Goal: Task Accomplishment & Management: Complete application form

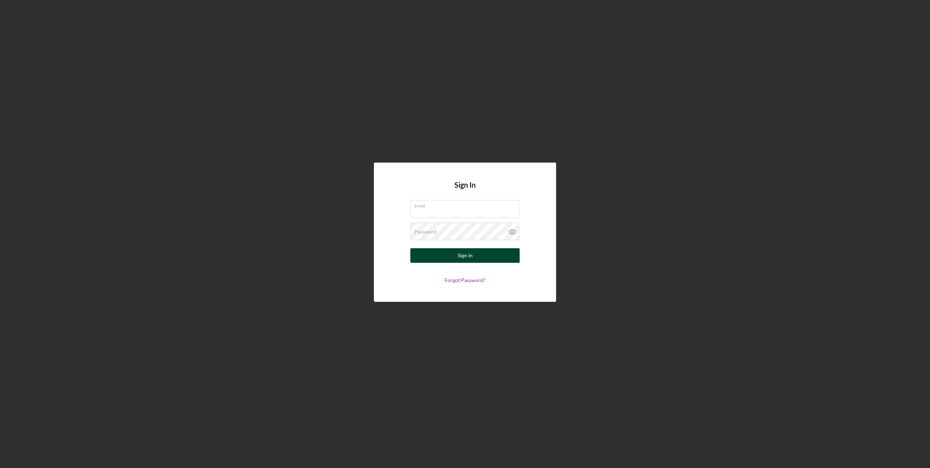
type input "[EMAIL_ADDRESS][DOMAIN_NAME]"
click at [453, 258] on button "Sign In" at bounding box center [464, 255] width 109 height 15
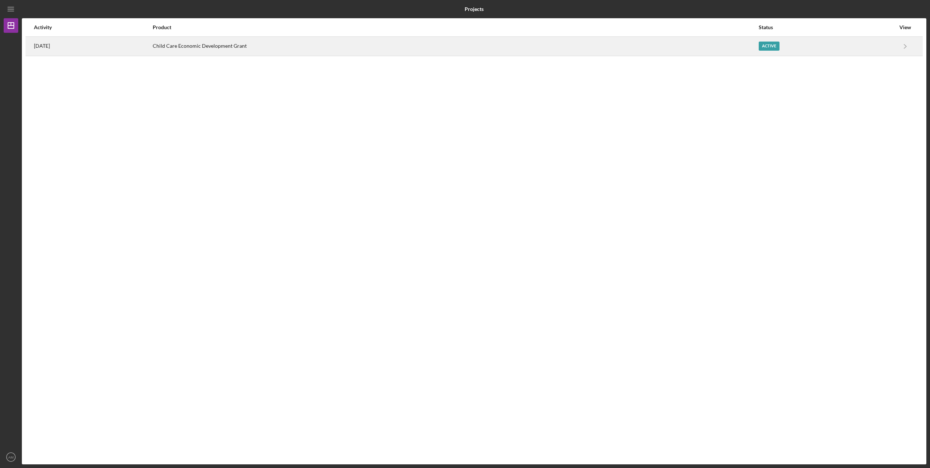
click at [779, 47] on div "Active" at bounding box center [769, 46] width 21 height 9
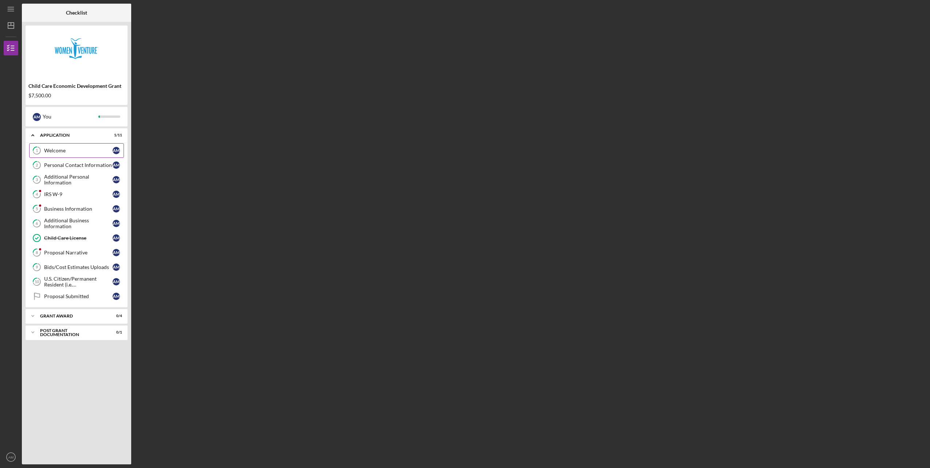
click at [76, 149] on div "Welcome" at bounding box center [78, 151] width 69 height 6
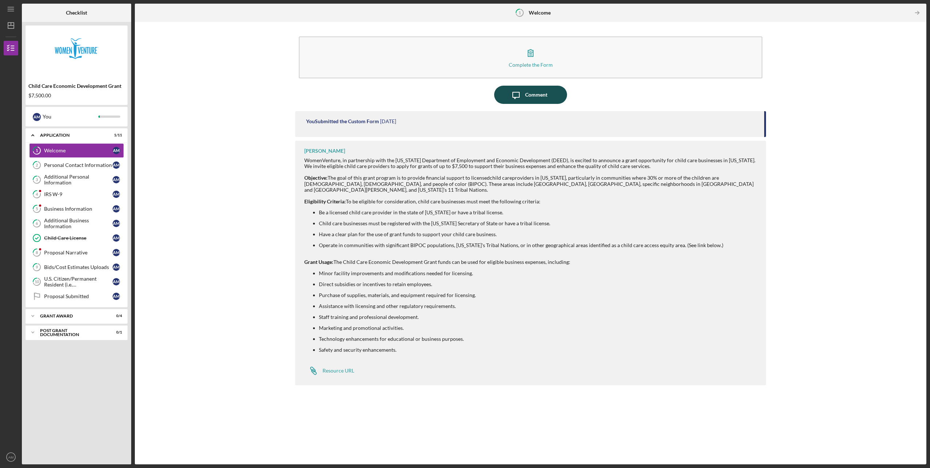
click at [545, 97] on div "Comment" at bounding box center [536, 95] width 22 height 18
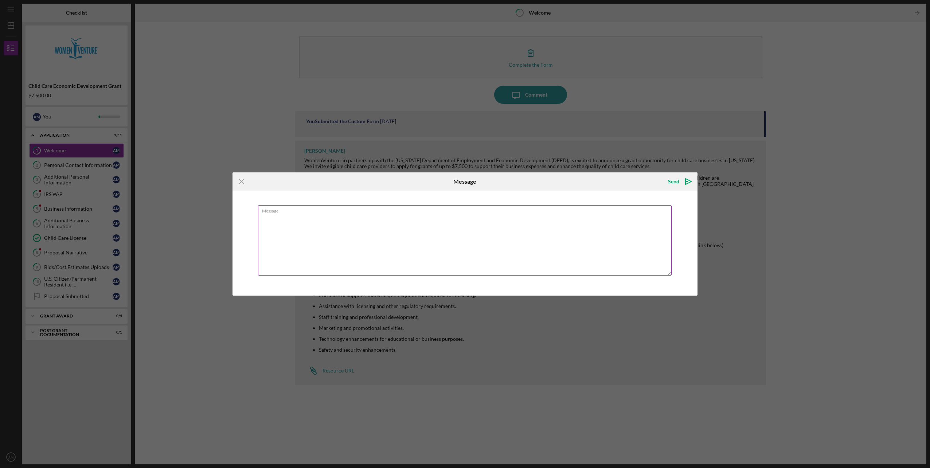
drag, startPoint x: 341, startPoint y: 269, endPoint x: 369, endPoint y: 205, distance: 69.7
click at [369, 205] on textarea "Message" at bounding box center [465, 240] width 414 height 70
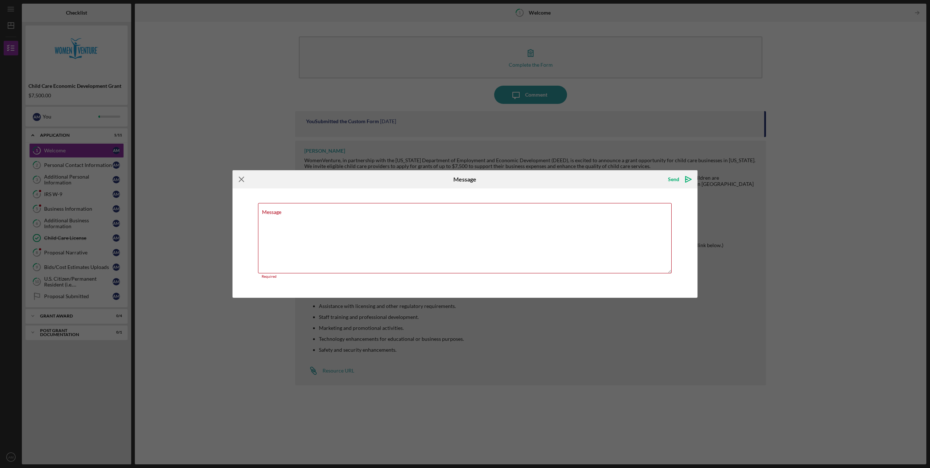
click at [242, 179] on icon "Icon/Menu Close" at bounding box center [241, 179] width 18 height 18
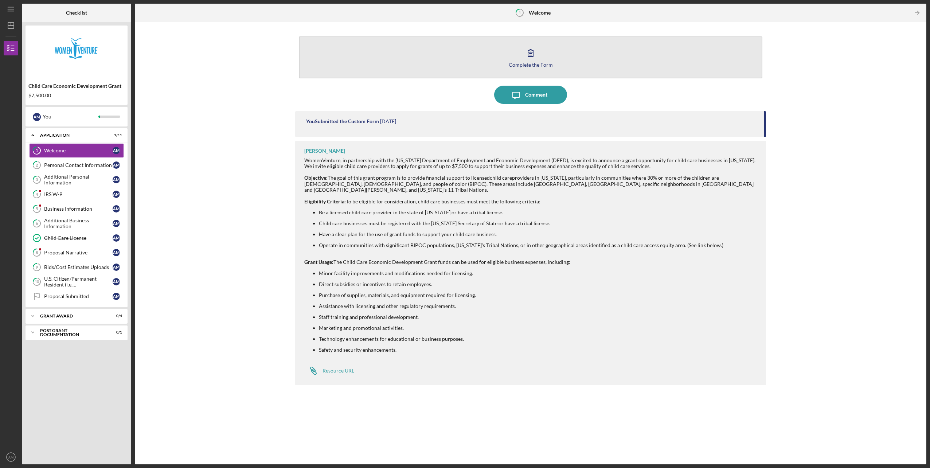
click at [532, 60] on icon "button" at bounding box center [530, 53] width 18 height 18
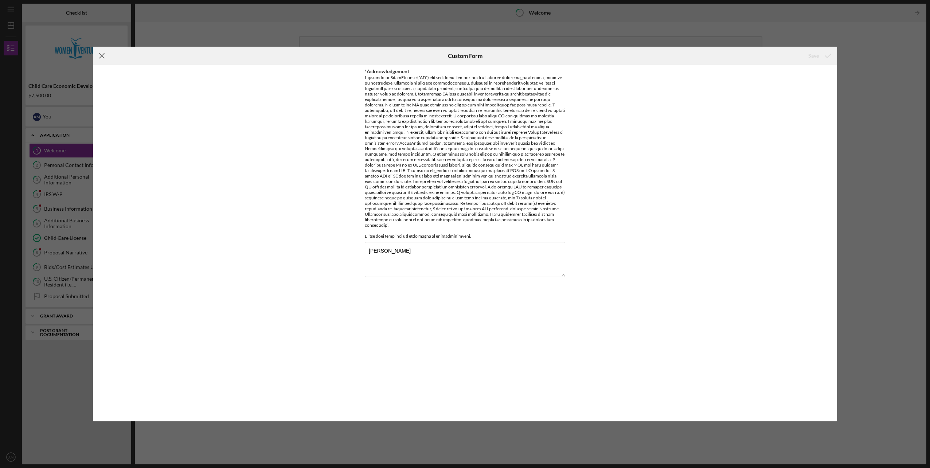
click at [102, 56] on line at bounding box center [101, 56] width 5 height 5
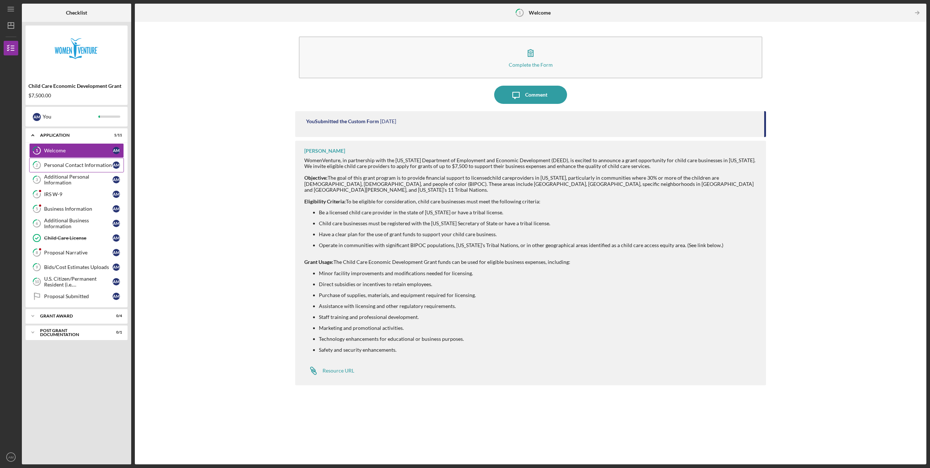
click at [74, 165] on div "Personal Contact Information" at bounding box center [78, 165] width 69 height 6
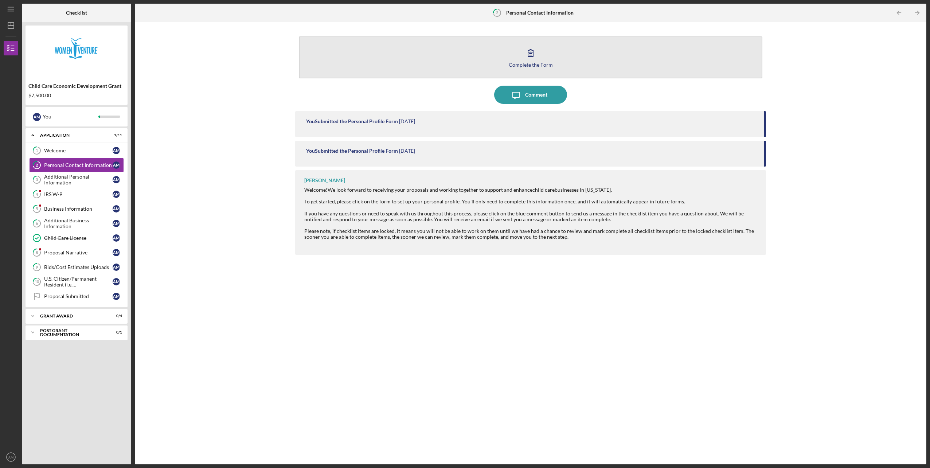
click at [537, 58] on icon "button" at bounding box center [530, 53] width 18 height 18
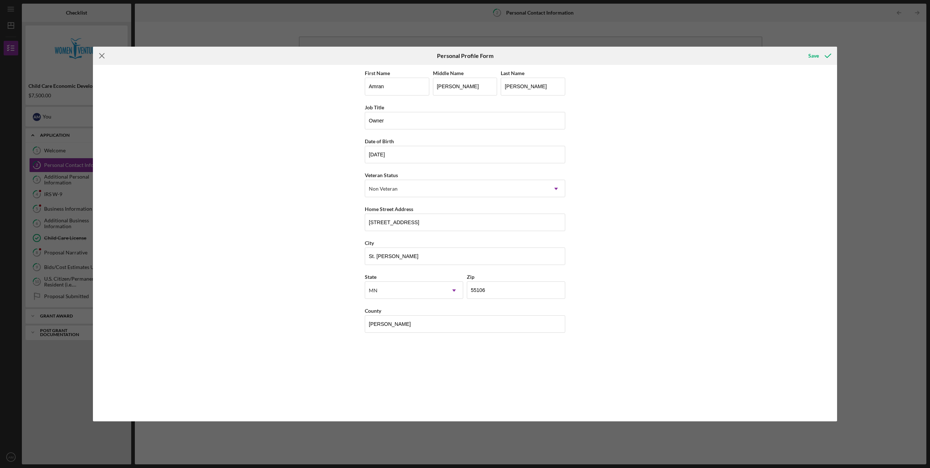
click at [100, 55] on line at bounding box center [101, 56] width 5 height 5
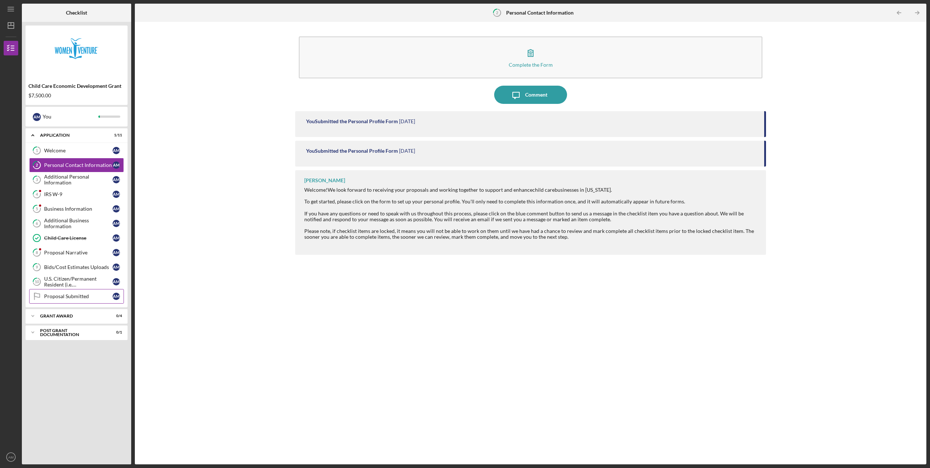
click at [60, 294] on div "Proposal Submitted" at bounding box center [78, 296] width 69 height 6
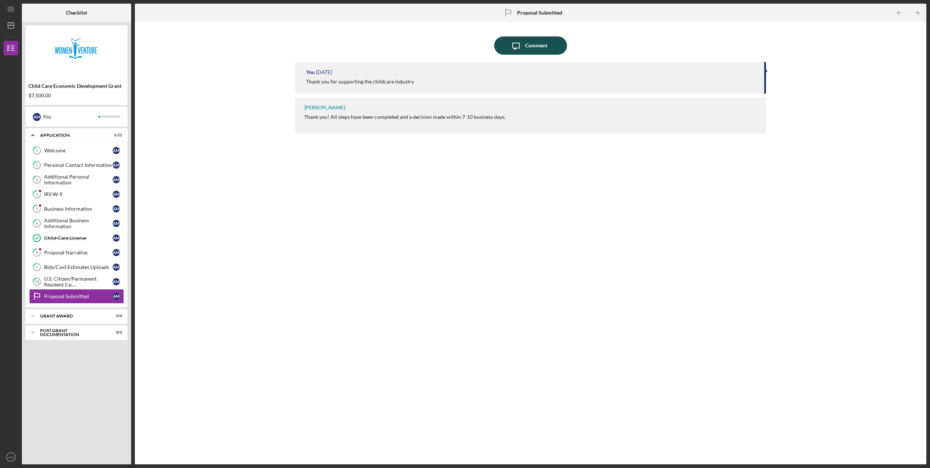
click at [544, 44] on div "Comment" at bounding box center [536, 45] width 22 height 18
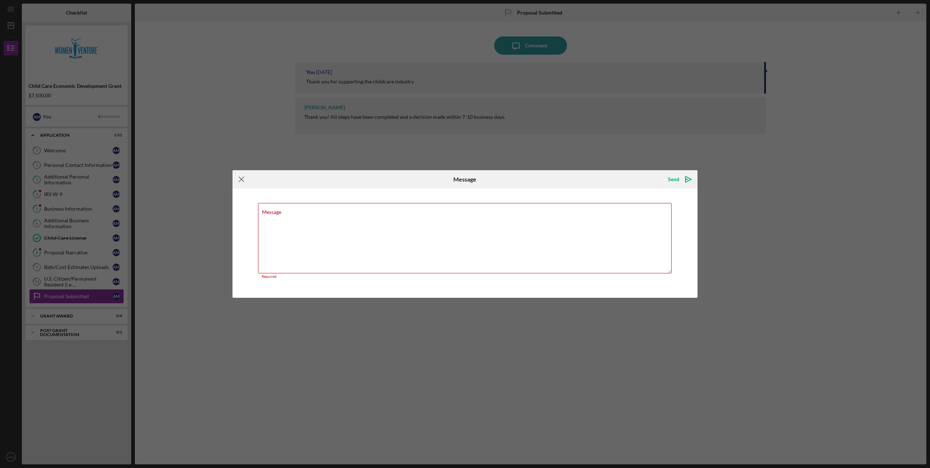
click at [239, 179] on icon "Icon/Menu Close" at bounding box center [241, 179] width 18 height 18
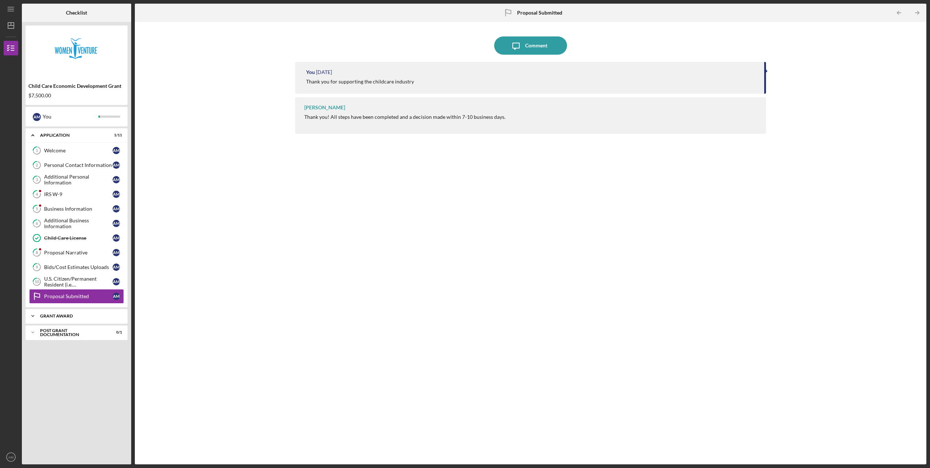
click at [61, 316] on div "Grant Award" at bounding box center [79, 316] width 78 height 4
click at [56, 332] on div "ACH Form" at bounding box center [78, 331] width 69 height 6
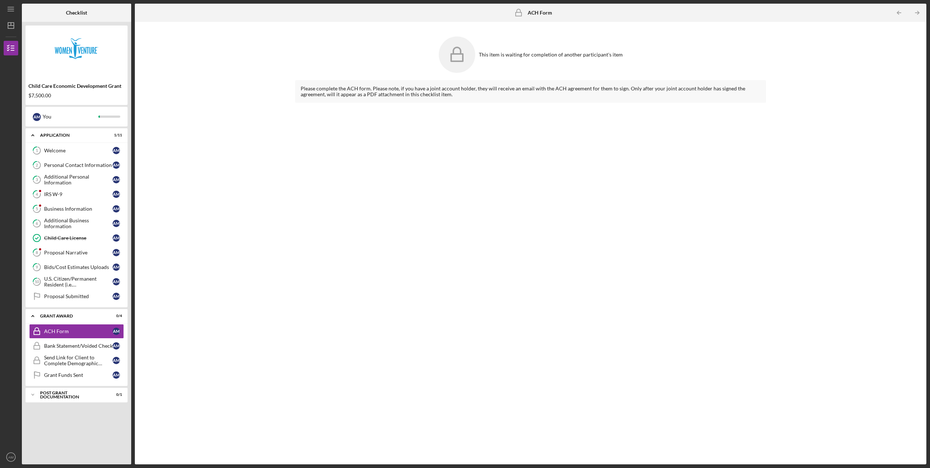
click at [455, 56] on icon at bounding box center [457, 54] width 36 height 36
drag, startPoint x: 418, startPoint y: 79, endPoint x: 416, endPoint y: 85, distance: 6.4
click at [418, 79] on div "This item is waiting for completion of another participant's item" at bounding box center [530, 56] width 470 height 47
click at [415, 86] on div "Please complete the ACH form. Please note, if you have a joint account holder, …" at bounding box center [530, 92] width 459 height 12
click at [542, 12] on b "ACH Form" at bounding box center [540, 13] width 24 height 6
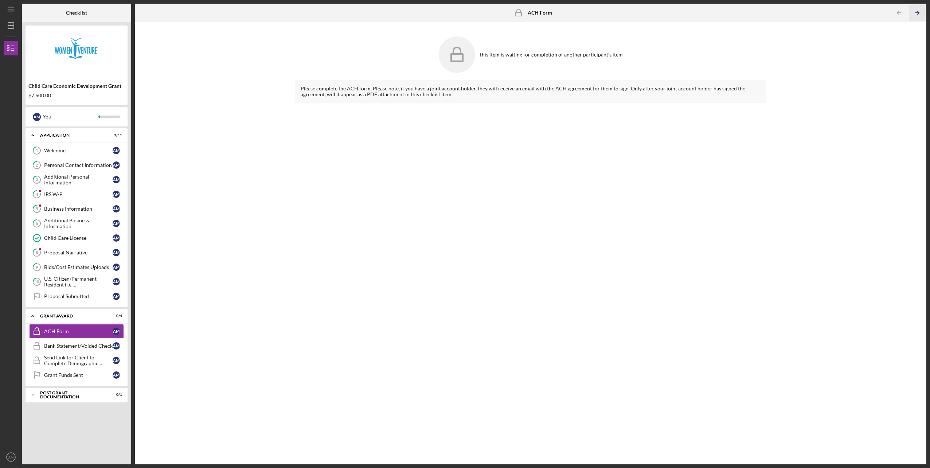
click at [917, 9] on icon "Icon/Table Pagination Arrow" at bounding box center [917, 13] width 16 height 16
click at [898, 12] on polyline "button" at bounding box center [898, 12] width 2 height 3
click at [376, 94] on div "Please complete the ACH form. Please note, if you have a joint account holder, …" at bounding box center [530, 92] width 459 height 12
click at [468, 51] on icon at bounding box center [457, 54] width 36 height 36
click at [519, 53] on div "This item is waiting for completion of another participant's item" at bounding box center [551, 55] width 144 height 6
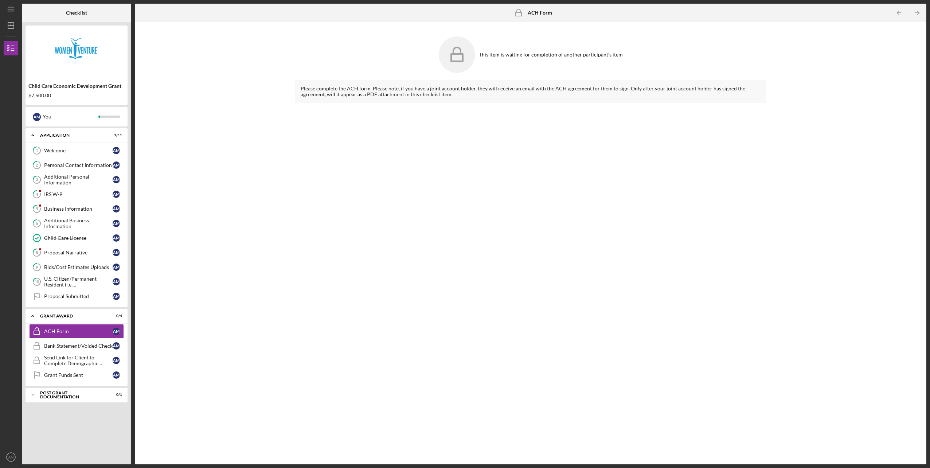
click at [533, 11] on b "ACH Form" at bounding box center [540, 13] width 24 height 6
click at [520, 13] on rect at bounding box center [519, 14] width 6 height 4
click at [356, 87] on div "Please complete the ACH form. Please note, if you have a joint account holder, …" at bounding box center [530, 92] width 459 height 12
click at [75, 345] on div "Bank Statement/Voided Check" at bounding box center [78, 346] width 69 height 6
click at [63, 316] on div "Grant Award" at bounding box center [79, 316] width 78 height 4
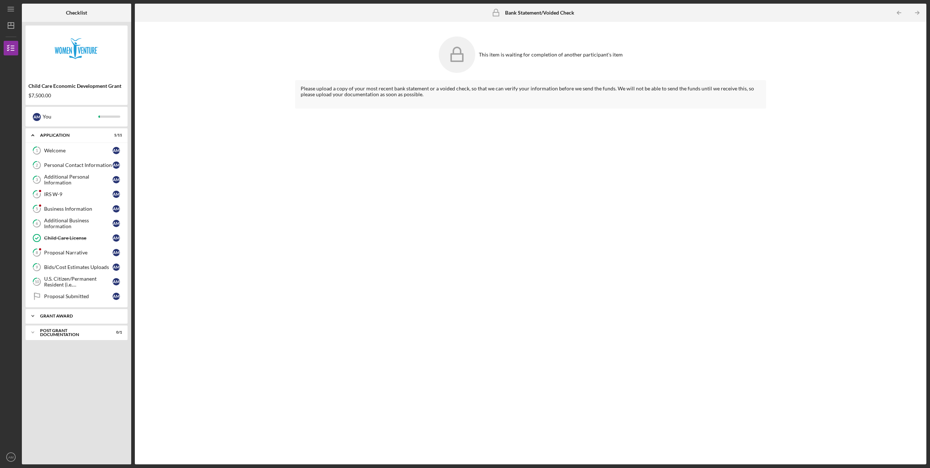
click at [63, 316] on div "Grant Award" at bounding box center [79, 316] width 78 height 4
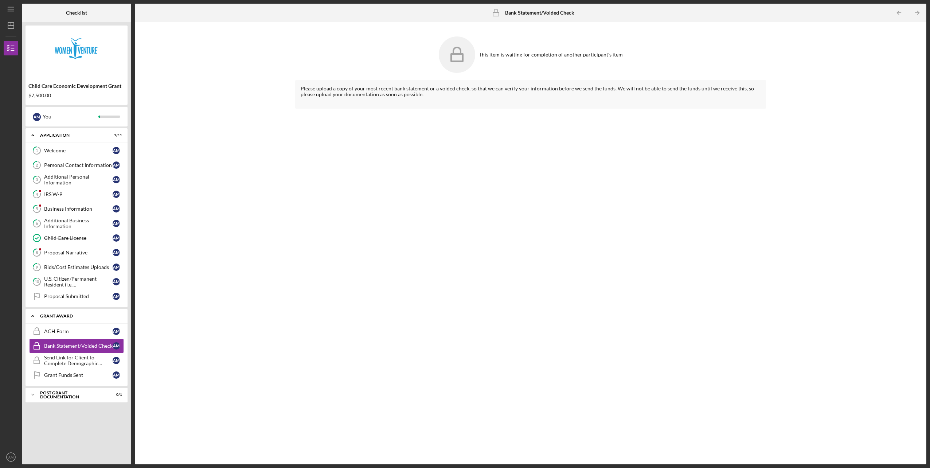
click at [64, 314] on div "Grant Award" at bounding box center [79, 316] width 78 height 4
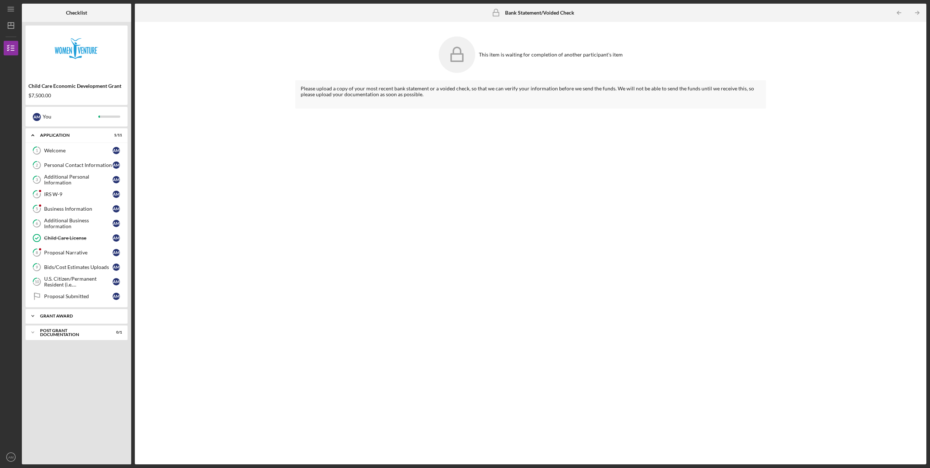
click at [53, 317] on div "Grant Award" at bounding box center [79, 316] width 78 height 4
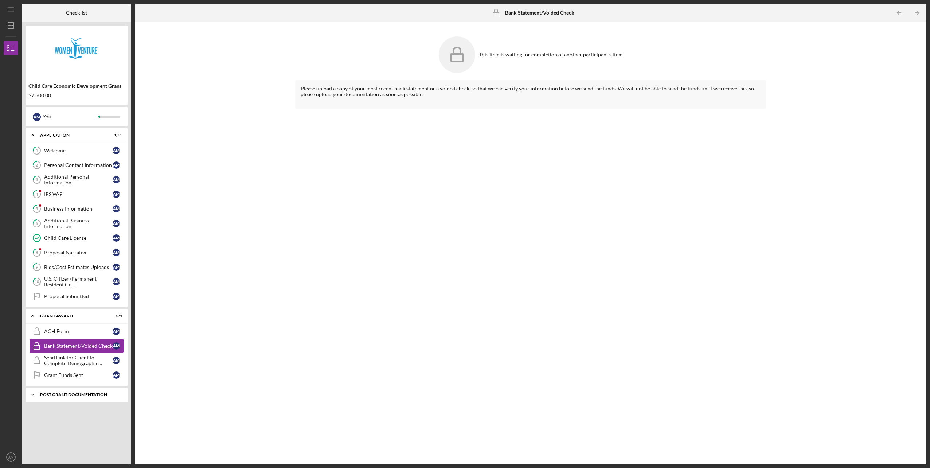
click at [62, 394] on div "Post Grant Documentation" at bounding box center [79, 394] width 78 height 4
click at [58, 409] on div "Post Grant Client Survey" at bounding box center [78, 410] width 69 height 6
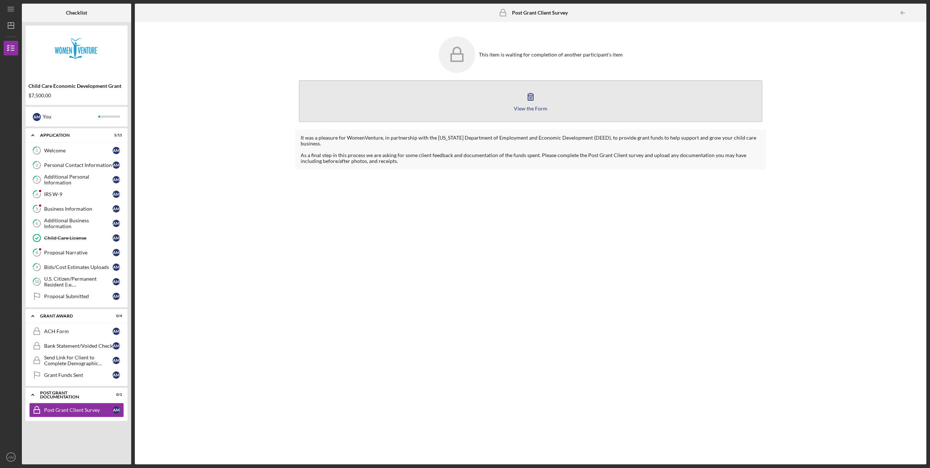
click at [524, 106] on div "View the Form" at bounding box center [531, 108] width 34 height 5
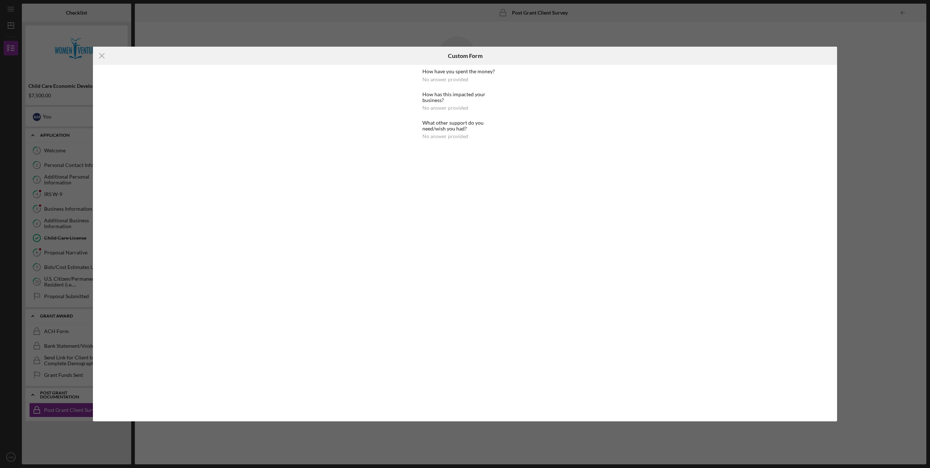
click at [451, 73] on div "How have you spent the money?" at bounding box center [464, 72] width 85 height 6
click at [445, 78] on div "No answer provided" at bounding box center [445, 80] width 46 height 6
click at [202, 467] on html "Icon/Menu Post Grant Client Survey Post Grant Client Survey Checklist Child Car…" at bounding box center [465, 234] width 930 height 468
click at [103, 54] on icon "Icon/Menu Close" at bounding box center [102, 56] width 18 height 18
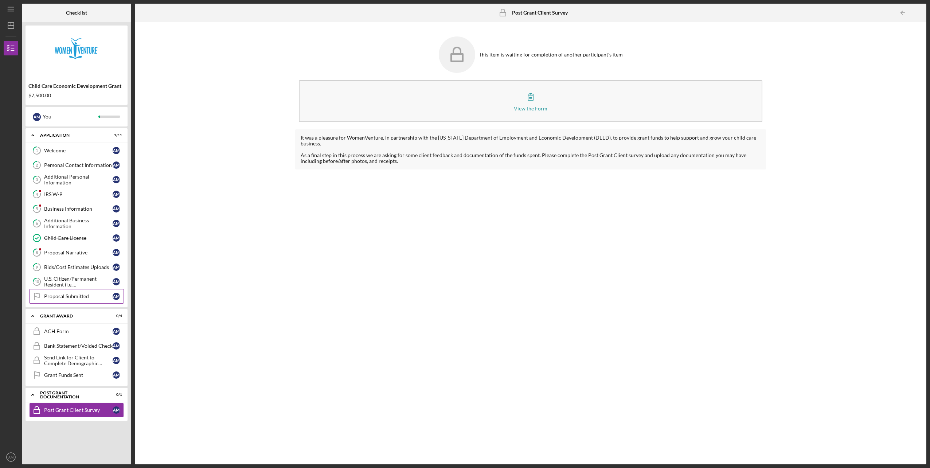
click at [56, 297] on div "Proposal Submitted" at bounding box center [78, 296] width 69 height 6
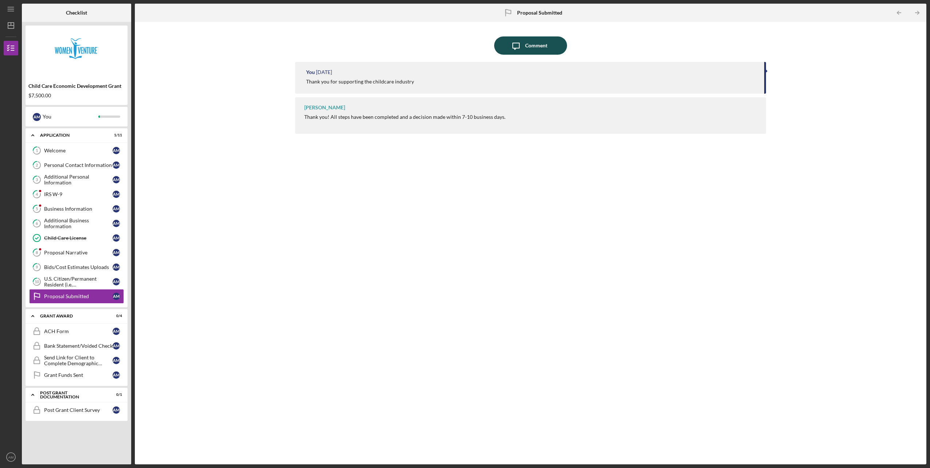
click at [542, 46] on div "Comment" at bounding box center [536, 45] width 22 height 18
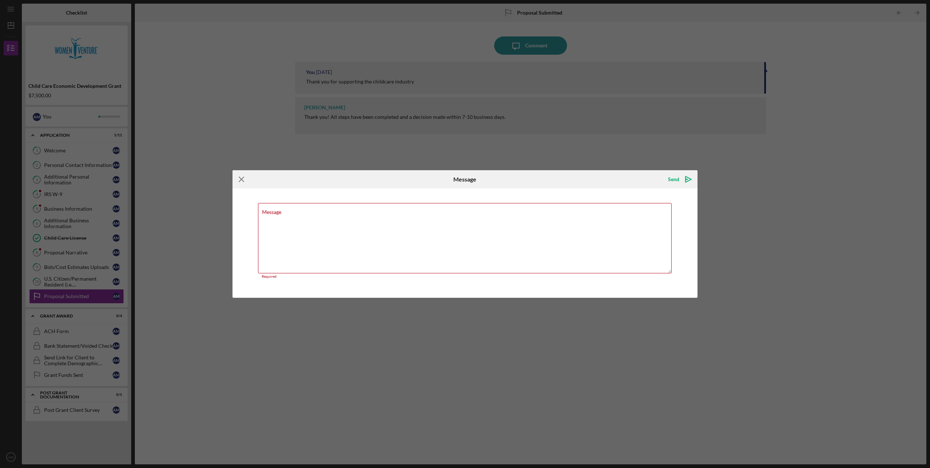
click at [241, 181] on icon "Icon/Menu Close" at bounding box center [241, 179] width 18 height 18
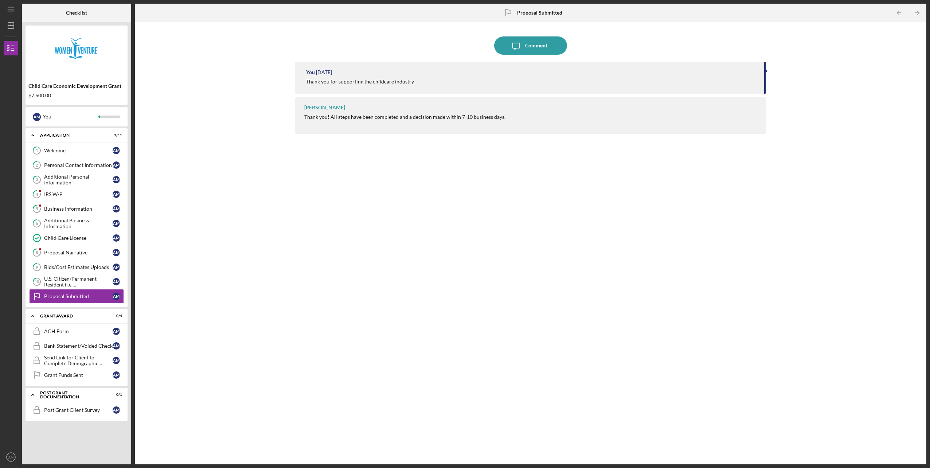
click at [326, 70] on time "[DATE]" at bounding box center [324, 72] width 16 height 6
click at [763, 70] on div "You [DATE] Thank you for supporting the childcare industry" at bounding box center [530, 78] width 470 height 32
click at [595, 80] on div "Thank you for supporting the childcare industry" at bounding box center [531, 82] width 450 height 6
click at [376, 85] on div "You [DATE] Thank you for supporting the childcare industry" at bounding box center [530, 78] width 470 height 32
click at [517, 11] on b "Proposal Submitted" at bounding box center [539, 13] width 45 height 6
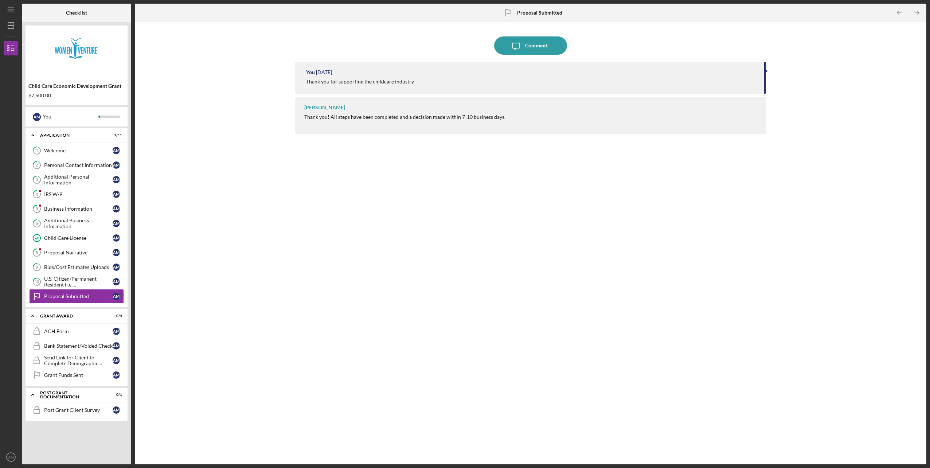
click at [91, 85] on div "Child Care Economic Development Grant" at bounding box center [76, 86] width 96 height 6
click at [42, 117] on div "A M You" at bounding box center [76, 116] width 95 height 12
click at [52, 133] on div "Application" at bounding box center [79, 135] width 78 height 4
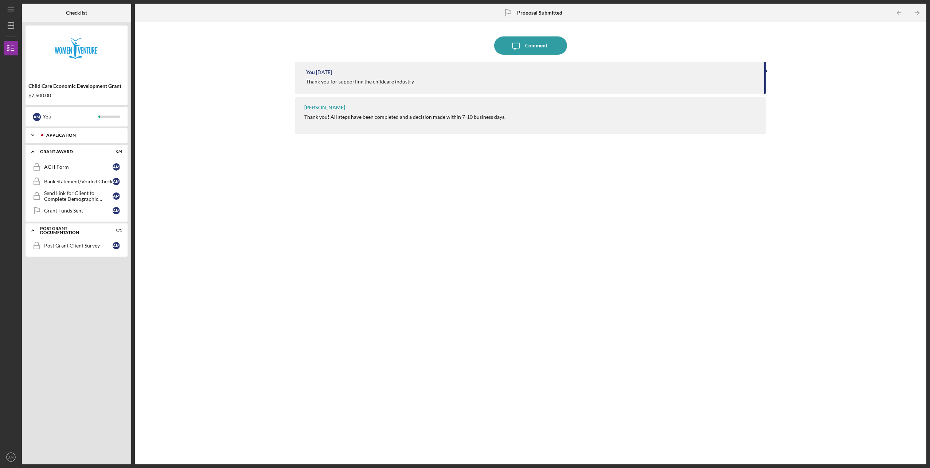
click at [54, 132] on div "Icon/Expander Application 1 / 11" at bounding box center [77, 135] width 102 height 15
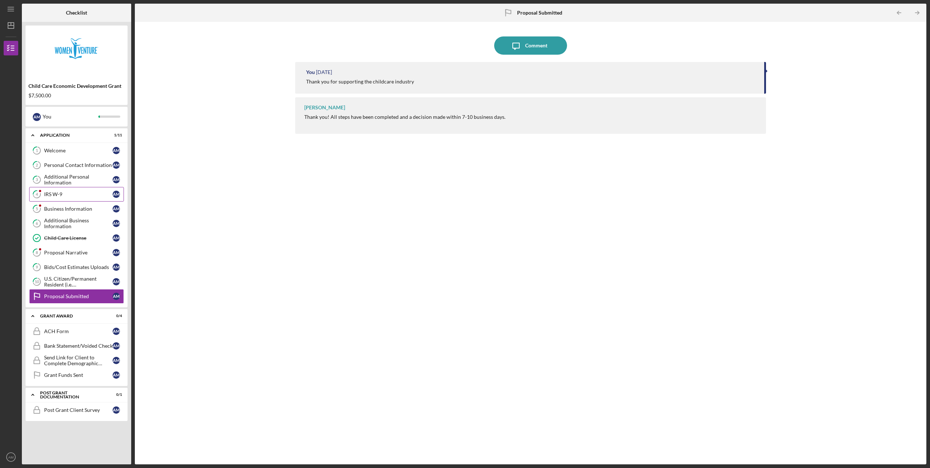
click at [54, 195] on div "IRS W-9" at bounding box center [78, 194] width 69 height 6
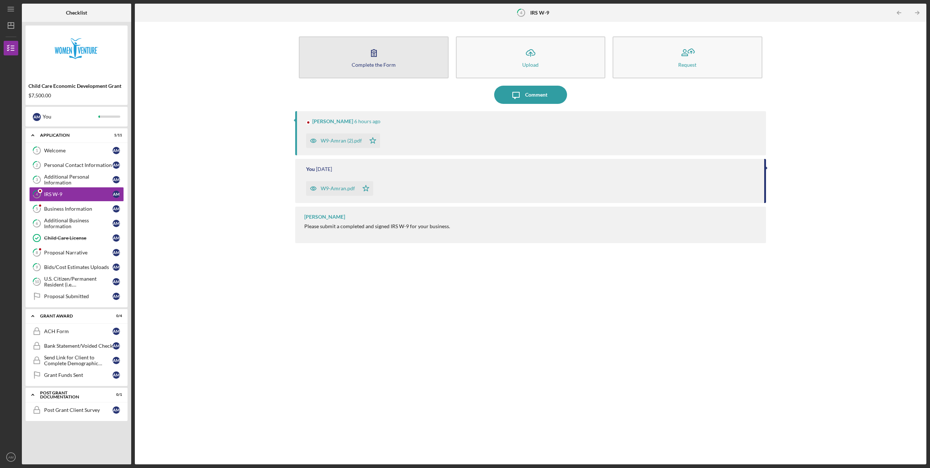
click at [372, 59] on icon "button" at bounding box center [374, 53] width 18 height 18
click at [326, 140] on div "W9-Amran (2).pdf" at bounding box center [341, 141] width 41 height 6
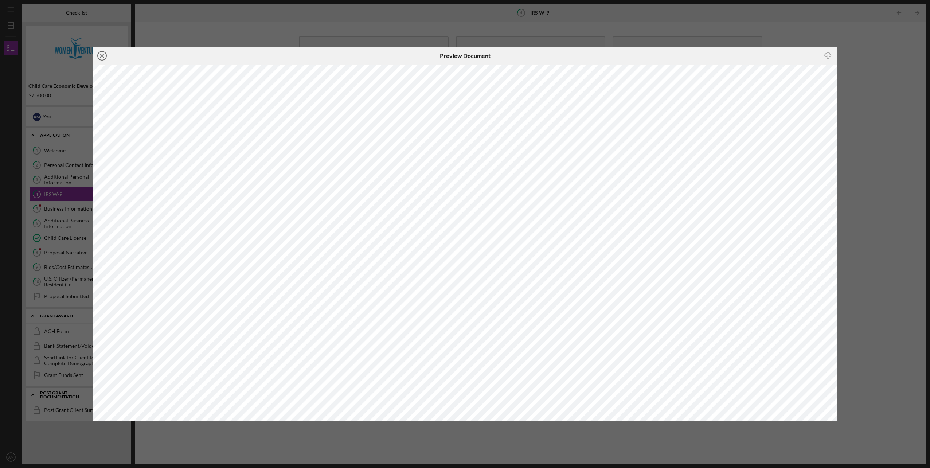
click at [102, 56] on line at bounding box center [102, 56] width 4 height 4
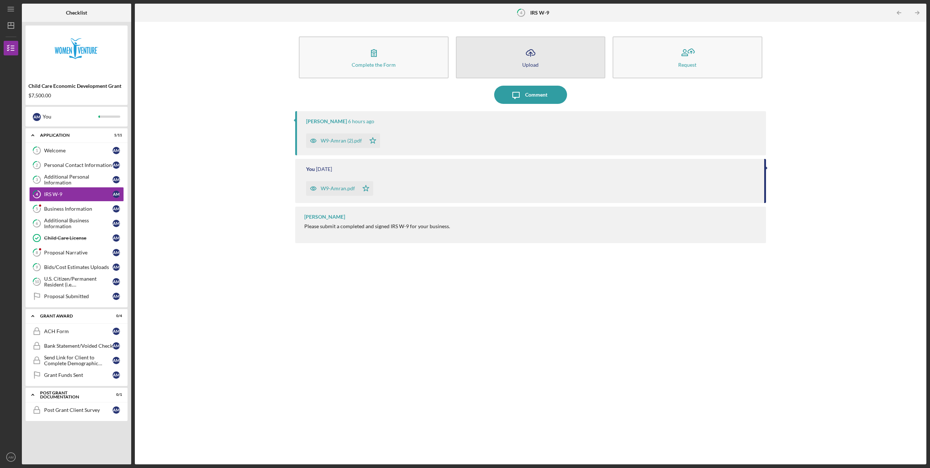
click at [532, 63] on div "Upload" at bounding box center [530, 64] width 16 height 5
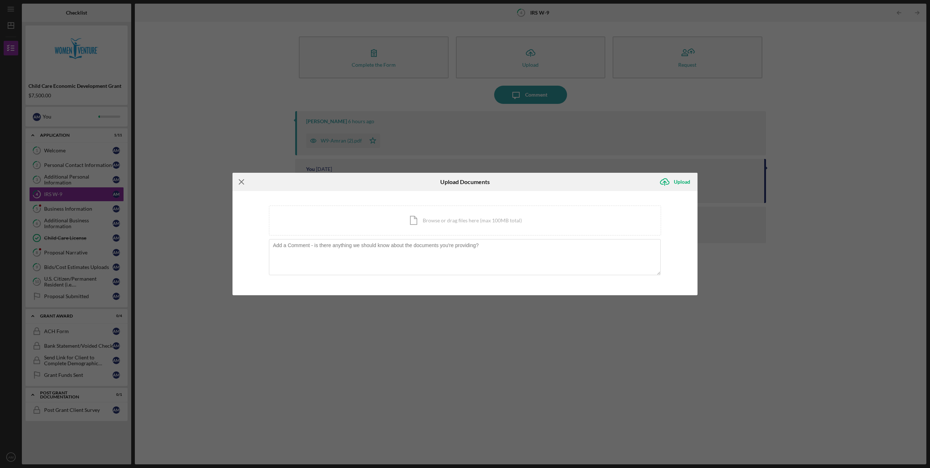
click at [241, 183] on line at bounding box center [241, 182] width 5 height 5
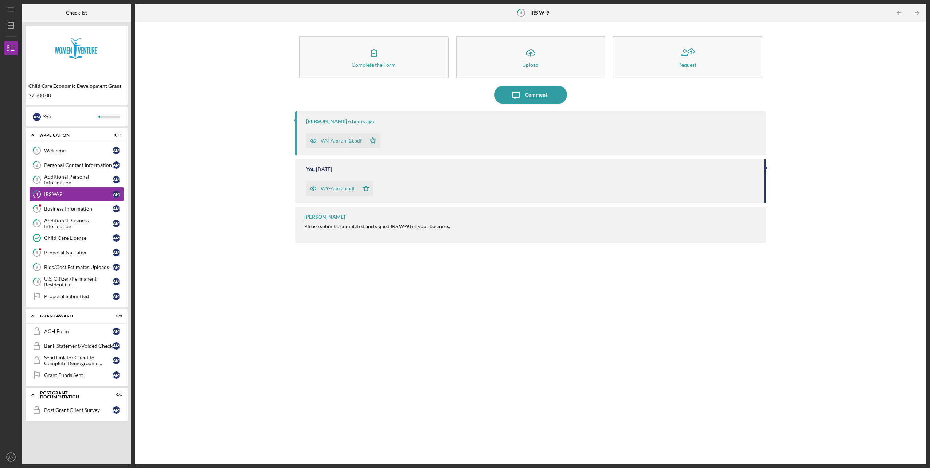
click at [331, 188] on div "W9-Amran.pdf" at bounding box center [338, 188] width 34 height 6
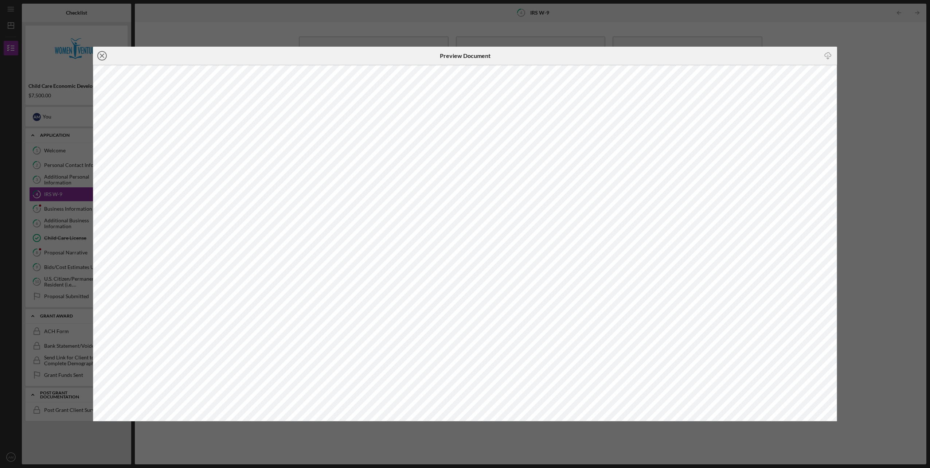
click at [100, 53] on icon "Icon/Close" at bounding box center [102, 56] width 18 height 18
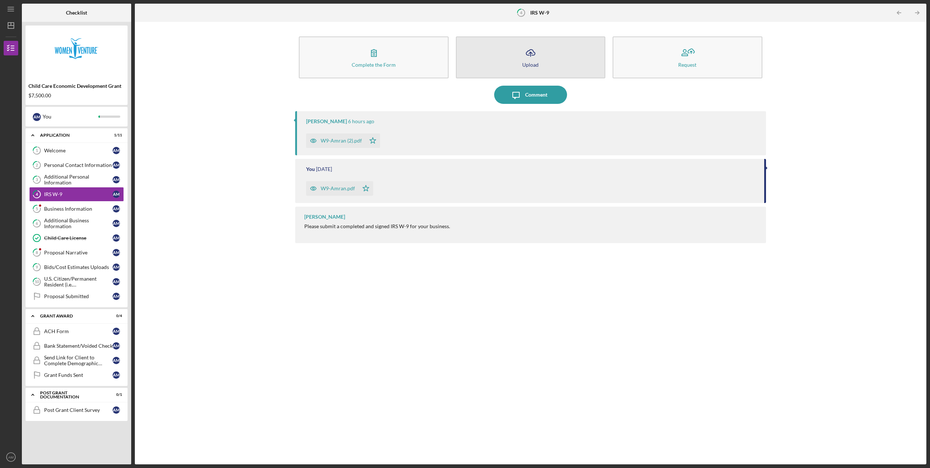
click at [530, 59] on icon "Icon/Upload" at bounding box center [530, 53] width 18 height 18
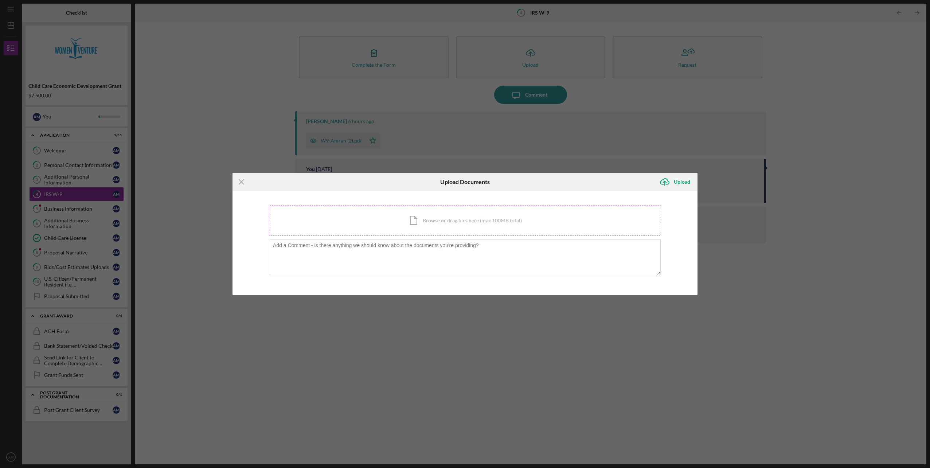
click at [414, 225] on div "Icon/Document Browse or drag files here (max 100MB total) Tap to choose files o…" at bounding box center [465, 221] width 392 height 30
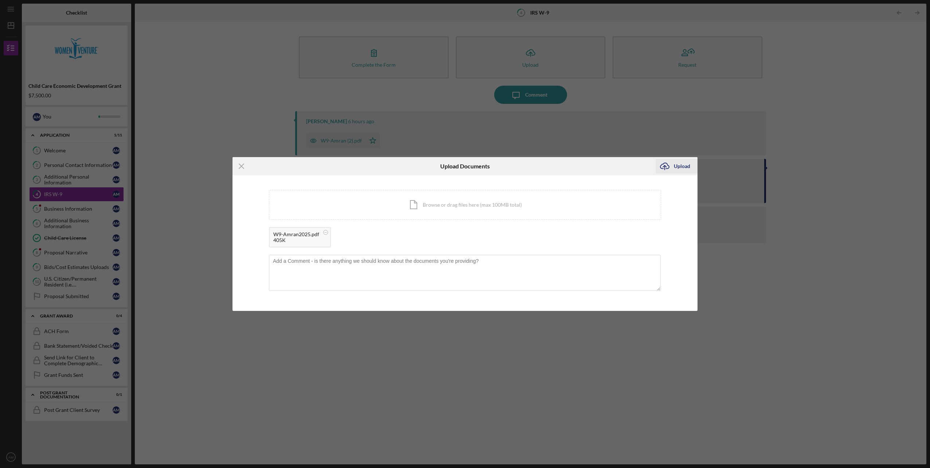
click at [680, 166] on div "Upload" at bounding box center [682, 166] width 16 height 15
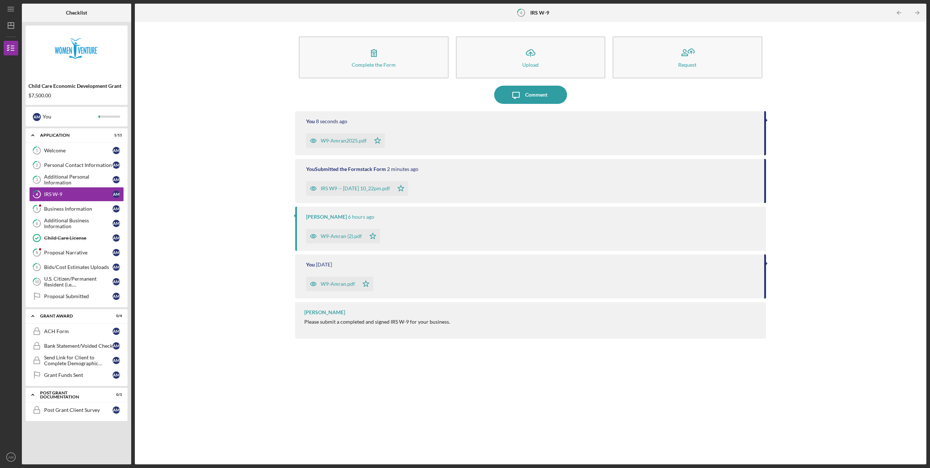
click at [361, 186] on div "IRS W9 -- [DATE] 10_22pm.pdf" at bounding box center [355, 188] width 69 height 6
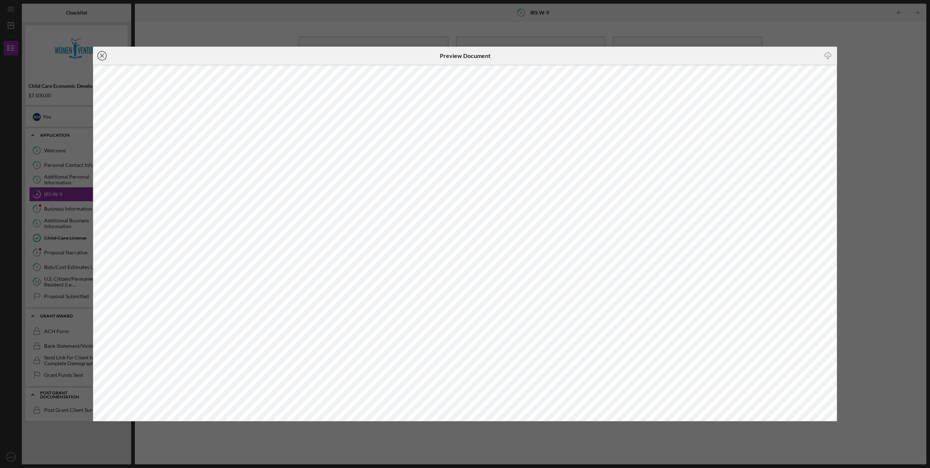
click at [102, 58] on icon "Icon/Close" at bounding box center [102, 56] width 18 height 18
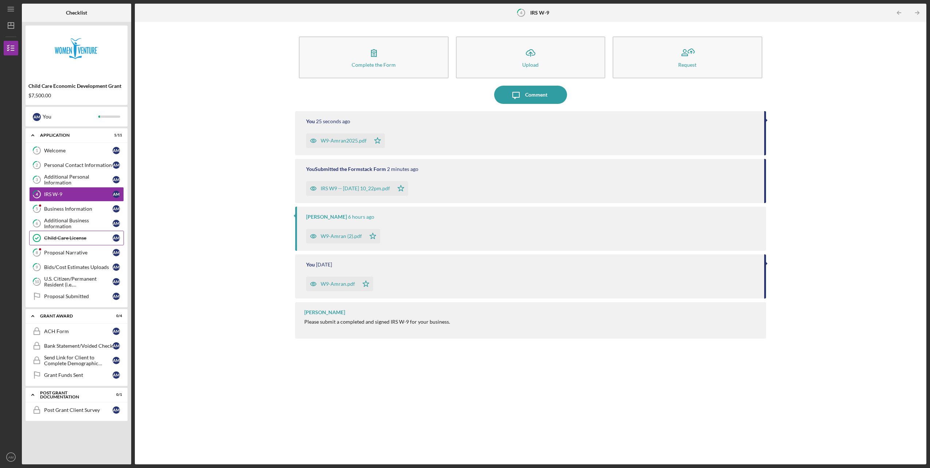
click at [66, 238] on div "Child Care License" at bounding box center [78, 238] width 69 height 6
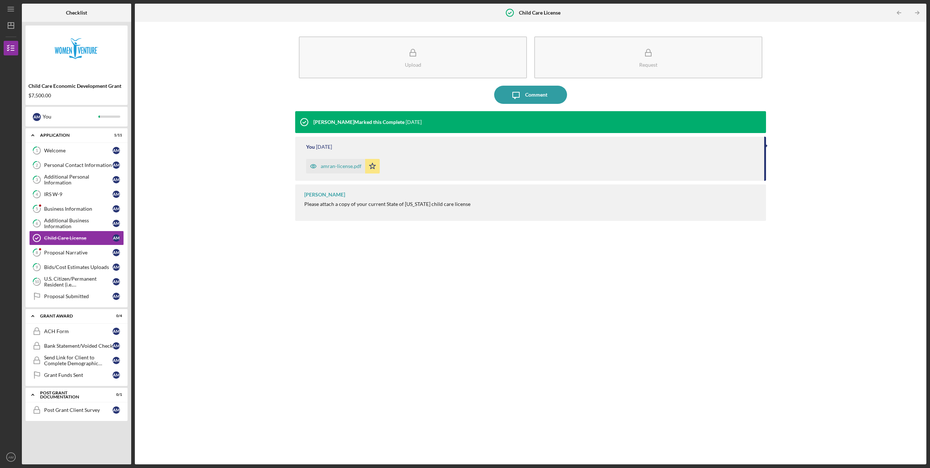
click at [332, 167] on div "amran-license.pdf" at bounding box center [341, 166] width 41 height 6
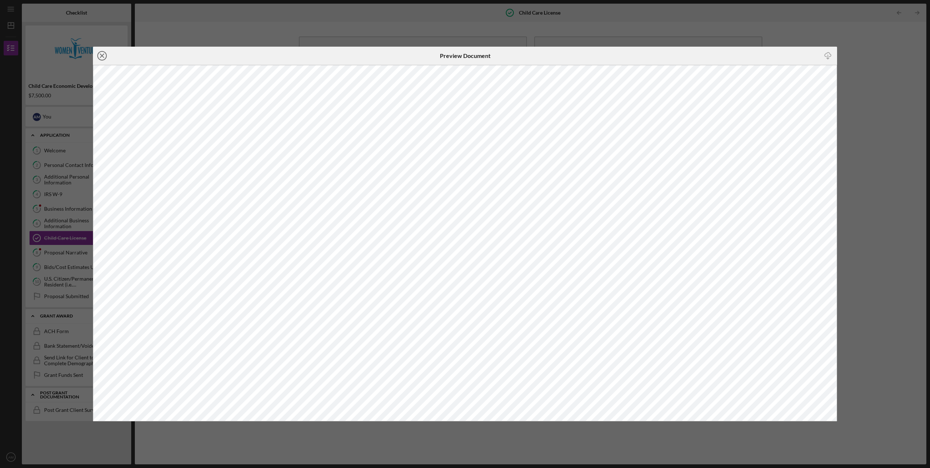
click at [102, 53] on icon "Icon/Close" at bounding box center [102, 56] width 18 height 18
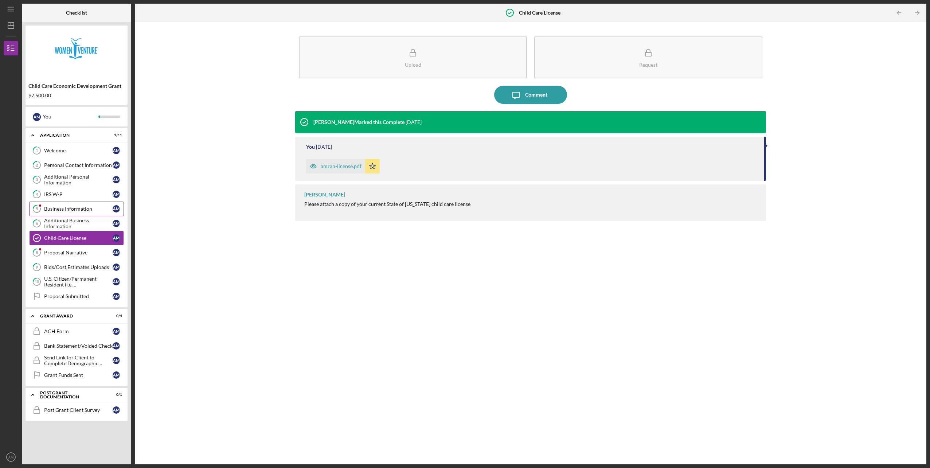
click at [58, 210] on div "Business Information" at bounding box center [78, 209] width 69 height 6
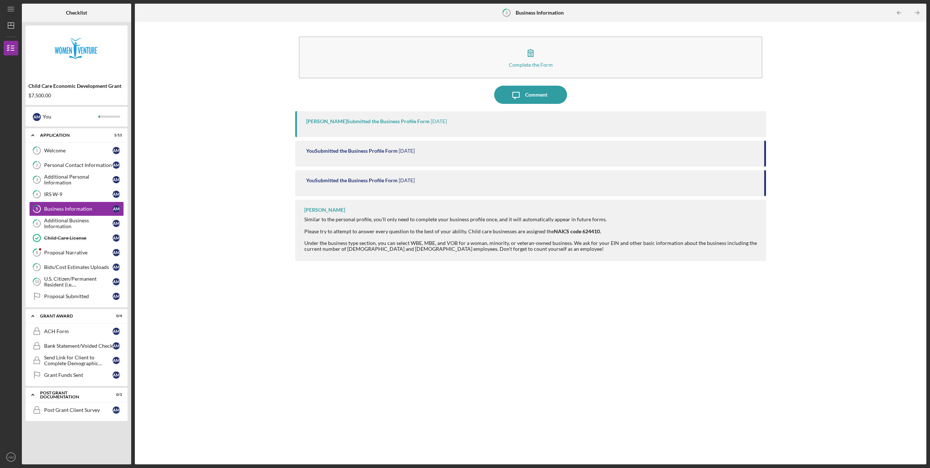
click at [352, 321] on div "[PERSON_NAME] Submitted the Business Profile Form [DATE] You Submitted the Busi…" at bounding box center [530, 282] width 470 height 342
click at [60, 224] on div "Additional Business Information" at bounding box center [78, 224] width 69 height 12
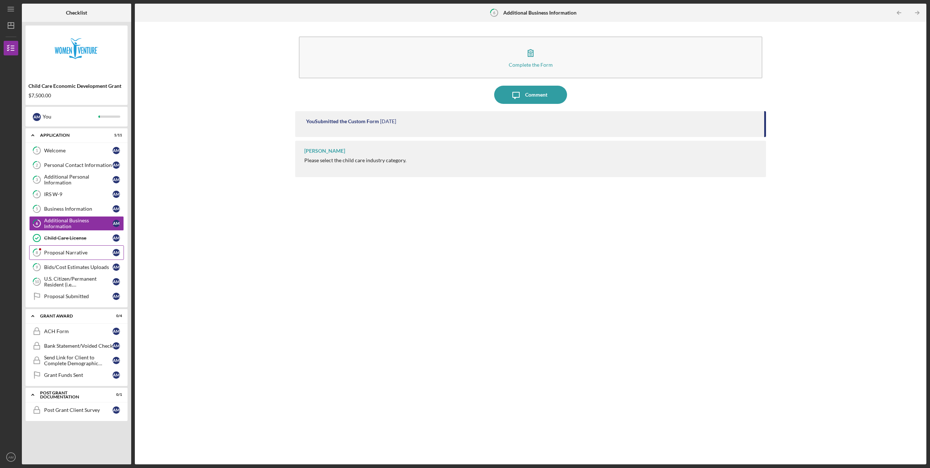
click at [61, 250] on div "Proposal Narrative" at bounding box center [78, 253] width 69 height 6
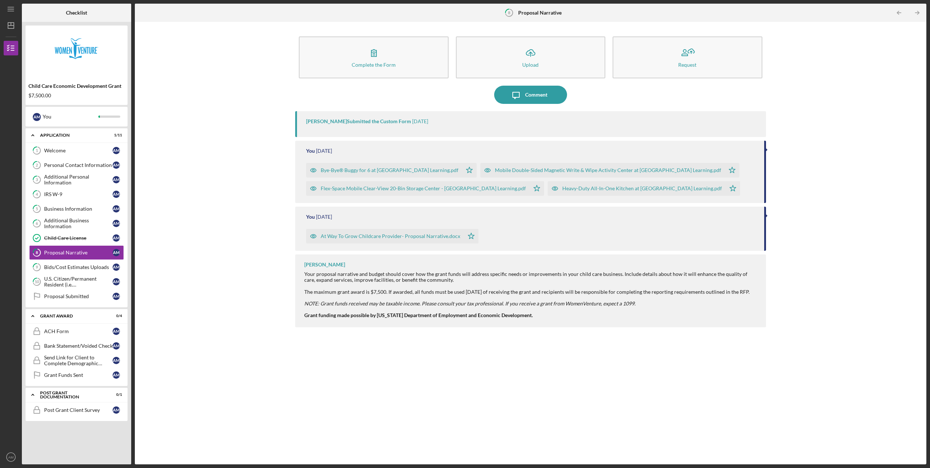
click at [379, 169] on div "Bye-Bye® Buggy for 6 at [GEOGRAPHIC_DATA] Learning.pdf" at bounding box center [390, 170] width 138 height 6
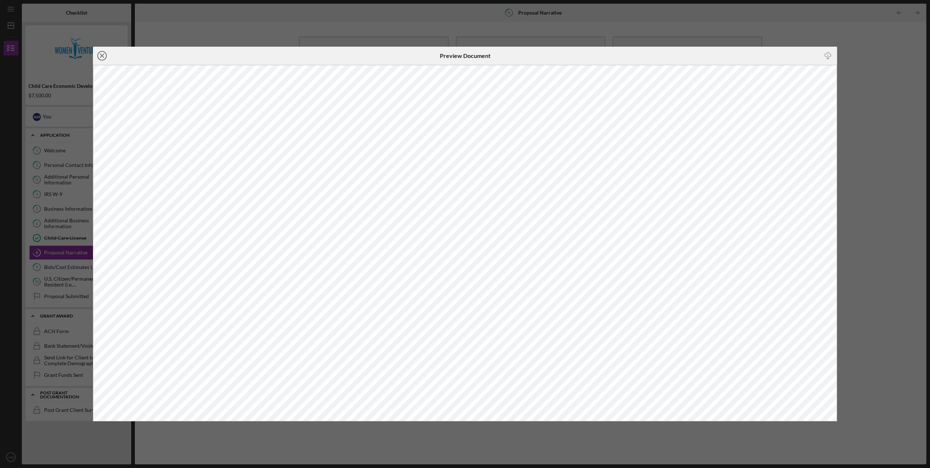
click at [102, 56] on line at bounding box center [102, 56] width 4 height 4
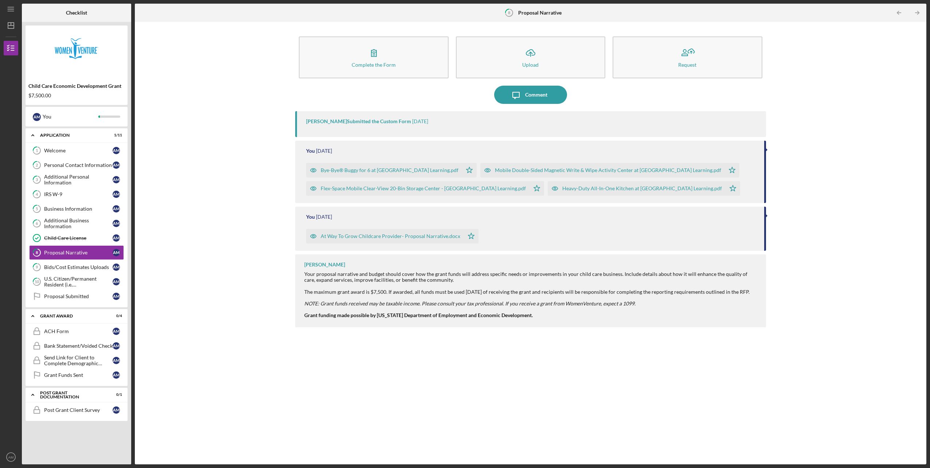
click at [549, 169] on div "Mobile Double-Sided Magnetic Write & Wipe Activity Center at [GEOGRAPHIC_DATA] …" at bounding box center [608, 170] width 226 height 6
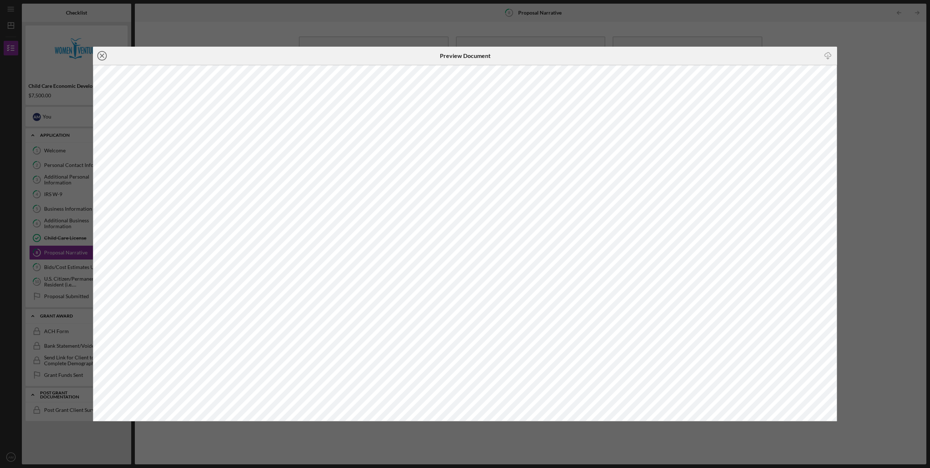
click at [104, 54] on icon "Icon/Close" at bounding box center [102, 56] width 18 height 18
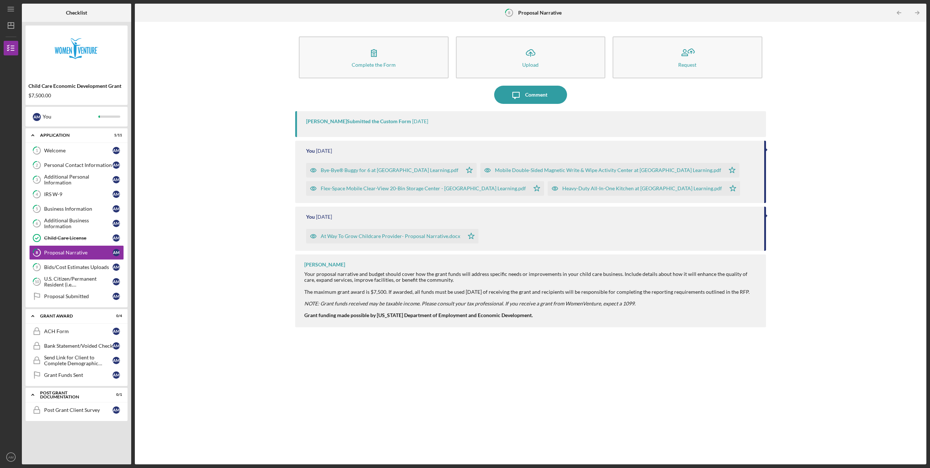
click at [363, 184] on div "Flex-Space Mobile Clear-View 20-Bin Storage Center - [GEOGRAPHIC_DATA] Learning…" at bounding box center [417, 188] width 223 height 15
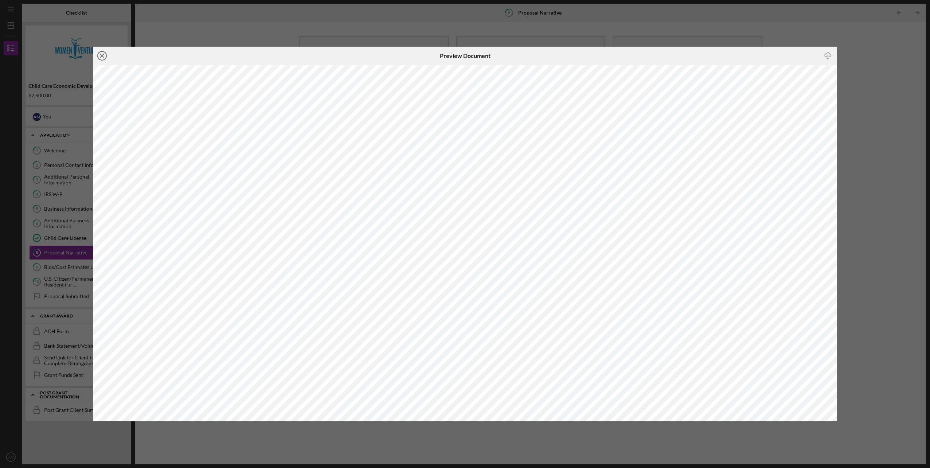
click at [101, 55] on line at bounding box center [102, 56] width 4 height 4
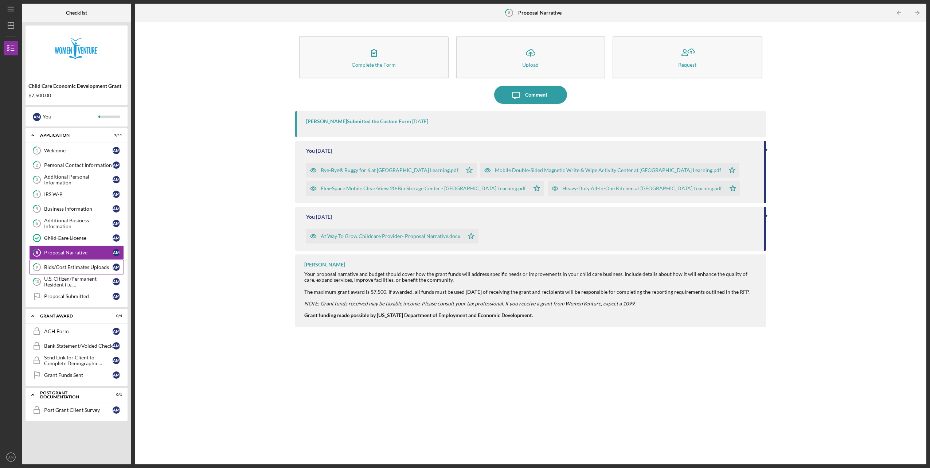
click at [75, 268] on div "Bids/Cost Estimates Uploads" at bounding box center [78, 267] width 69 height 6
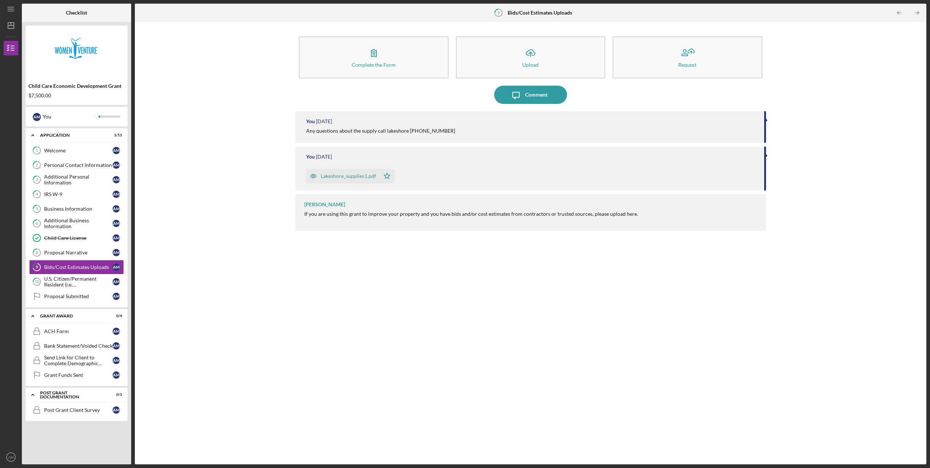
click at [346, 175] on div "Lakeshore_supplies1.pdf" at bounding box center [348, 176] width 55 height 6
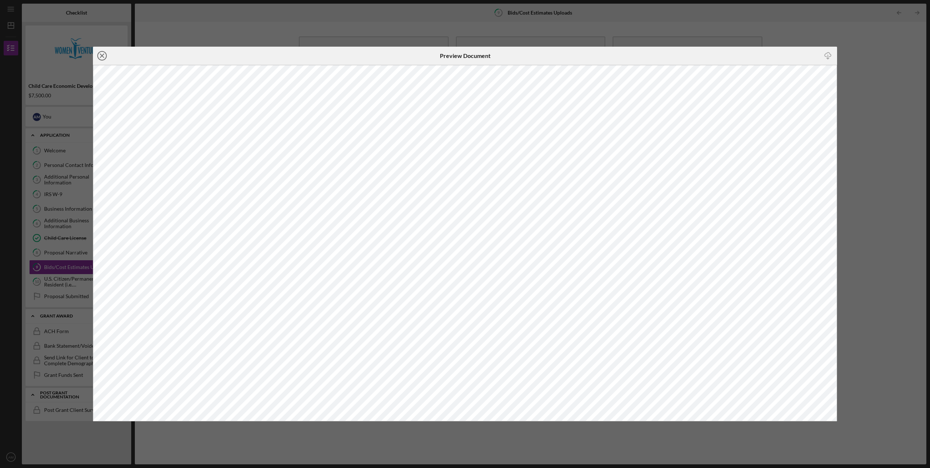
click at [99, 53] on circle at bounding box center [102, 55] width 9 height 9
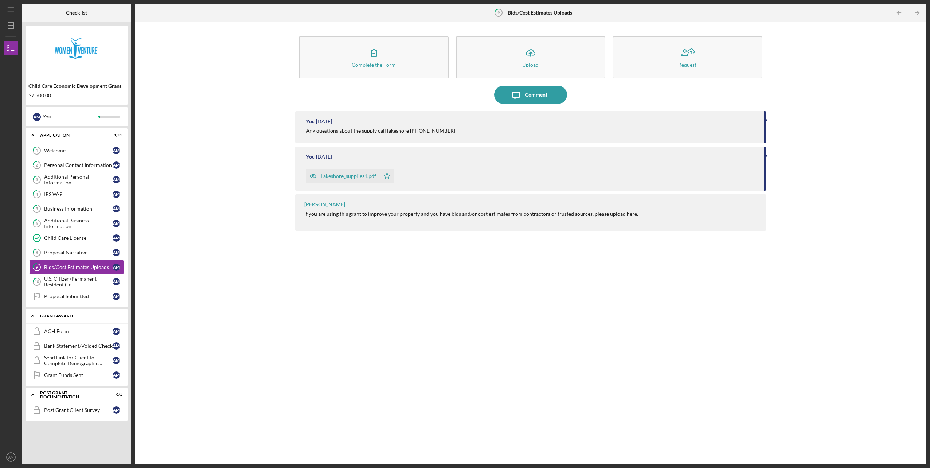
click at [66, 314] on div "Grant Award" at bounding box center [79, 316] width 78 height 4
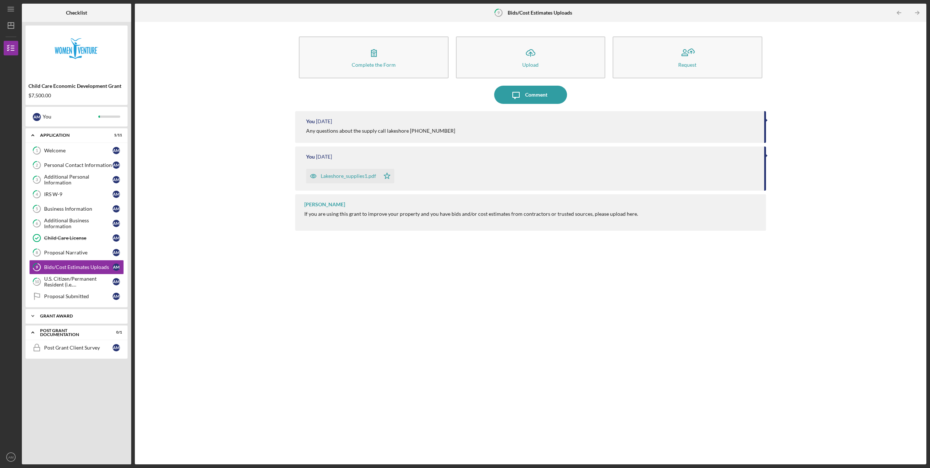
click at [67, 316] on div "Grant Award" at bounding box center [79, 316] width 78 height 4
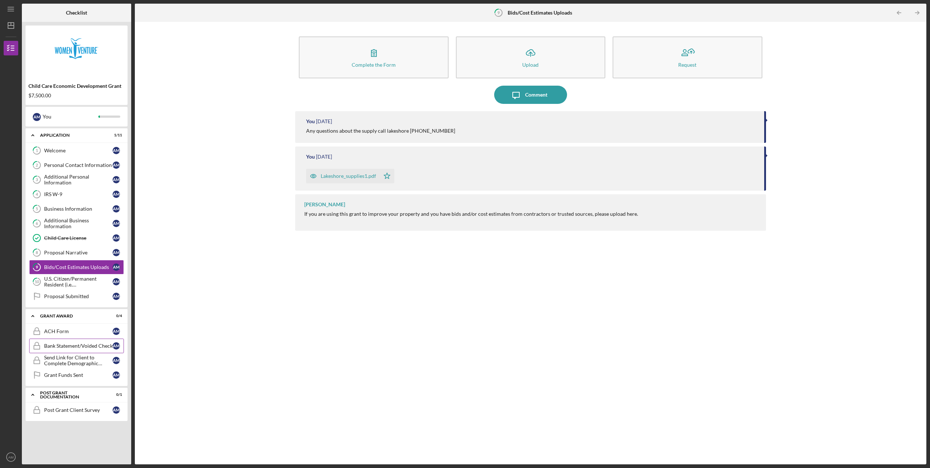
click at [58, 345] on div "Bank Statement/Voided Check" at bounding box center [78, 346] width 69 height 6
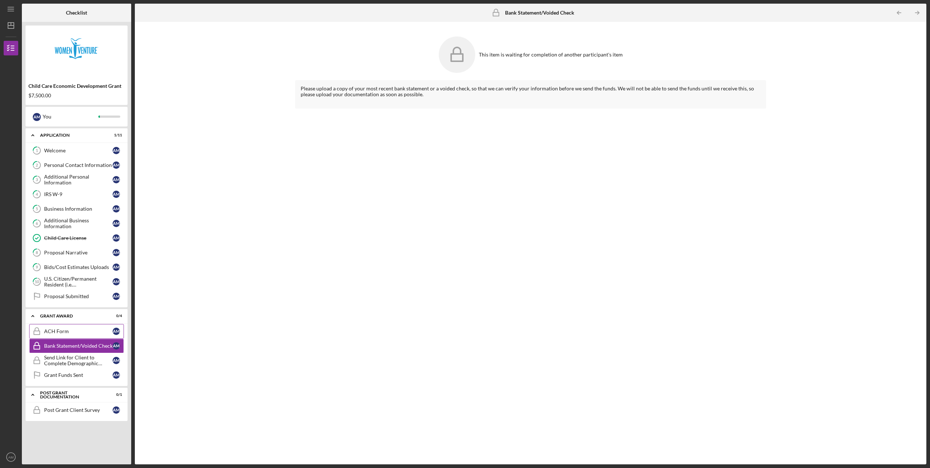
click at [60, 332] on div "ACH Form" at bounding box center [78, 331] width 69 height 6
